Goal: Transaction & Acquisition: Download file/media

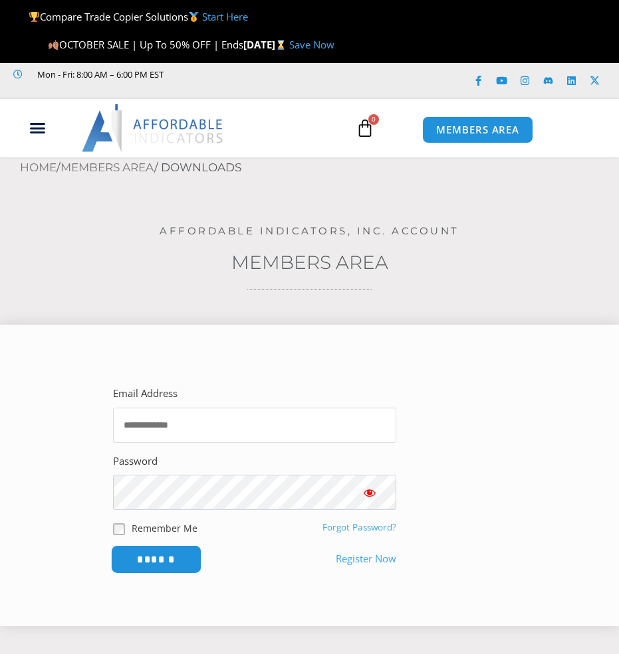
type input "**********"
click at [177, 563] on input "******" at bounding box center [156, 559] width 91 height 29
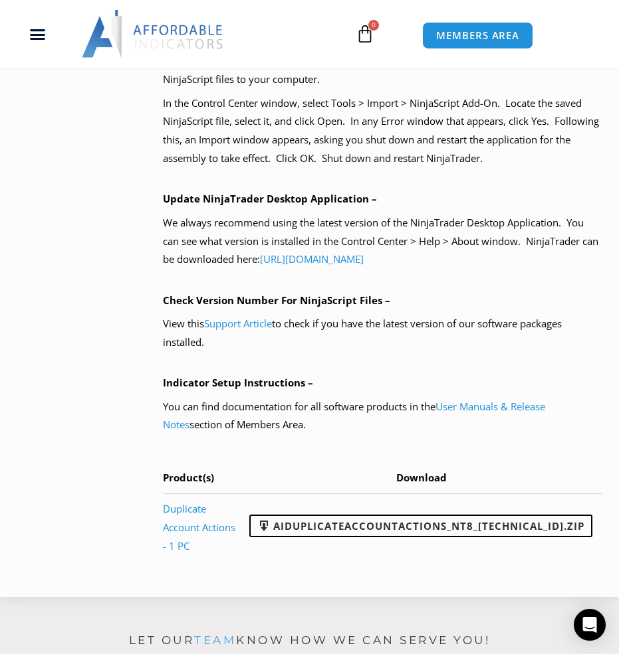
scroll to position [1063, 0]
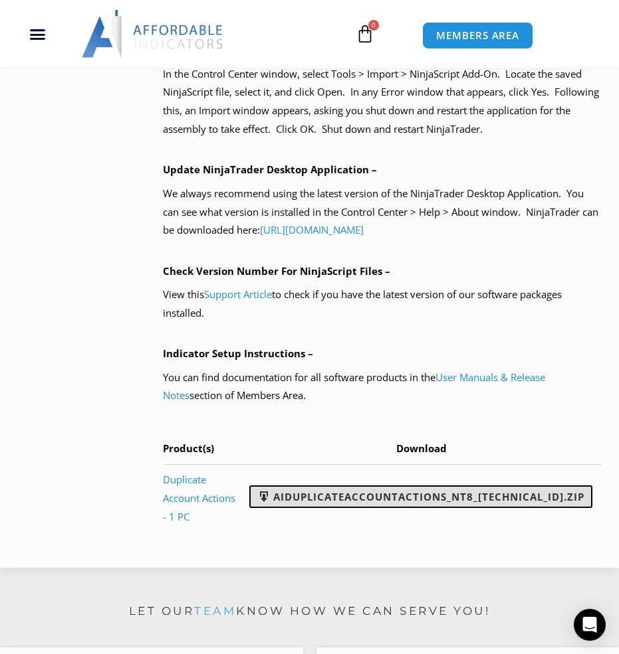
click at [412, 508] on link "AIDuplicateAccountActions_NT8_[TECHNICAL_ID].zip" at bounding box center [420, 497] width 343 height 23
